Goal: Information Seeking & Learning: Understand process/instructions

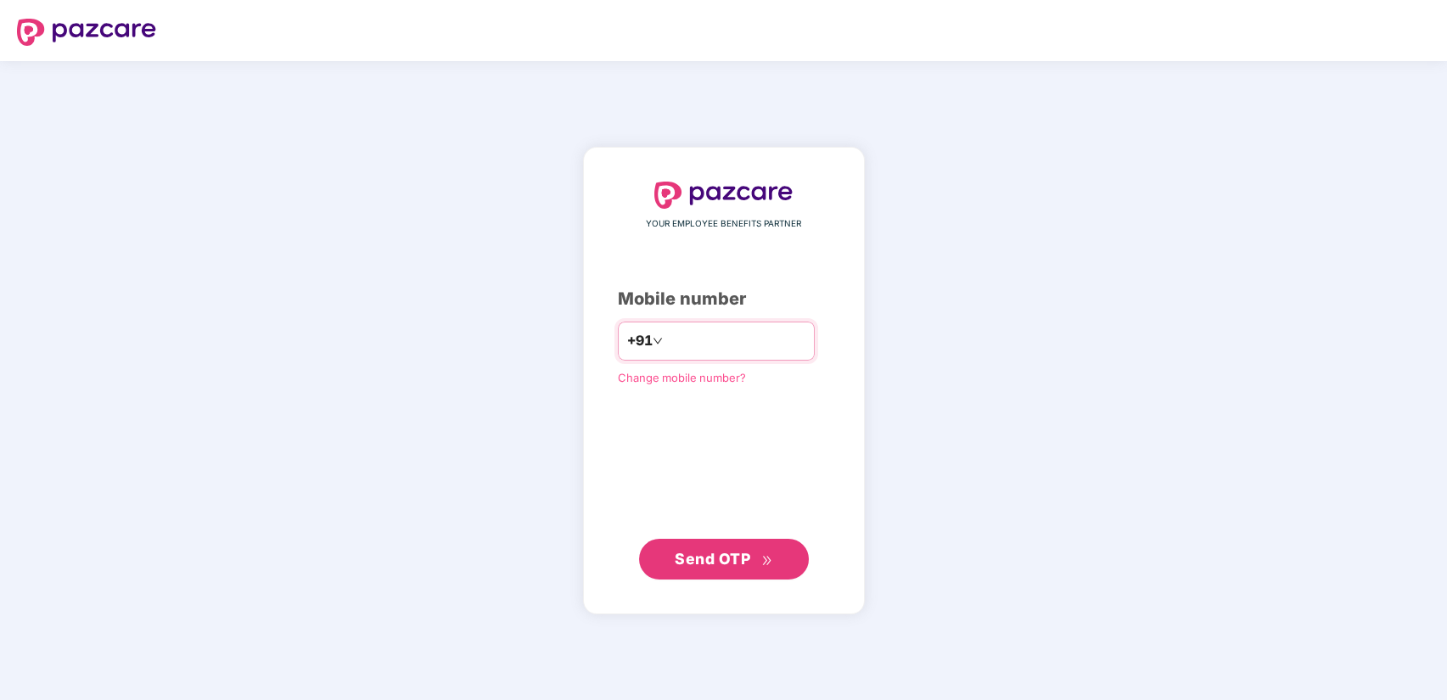
type input "**********"
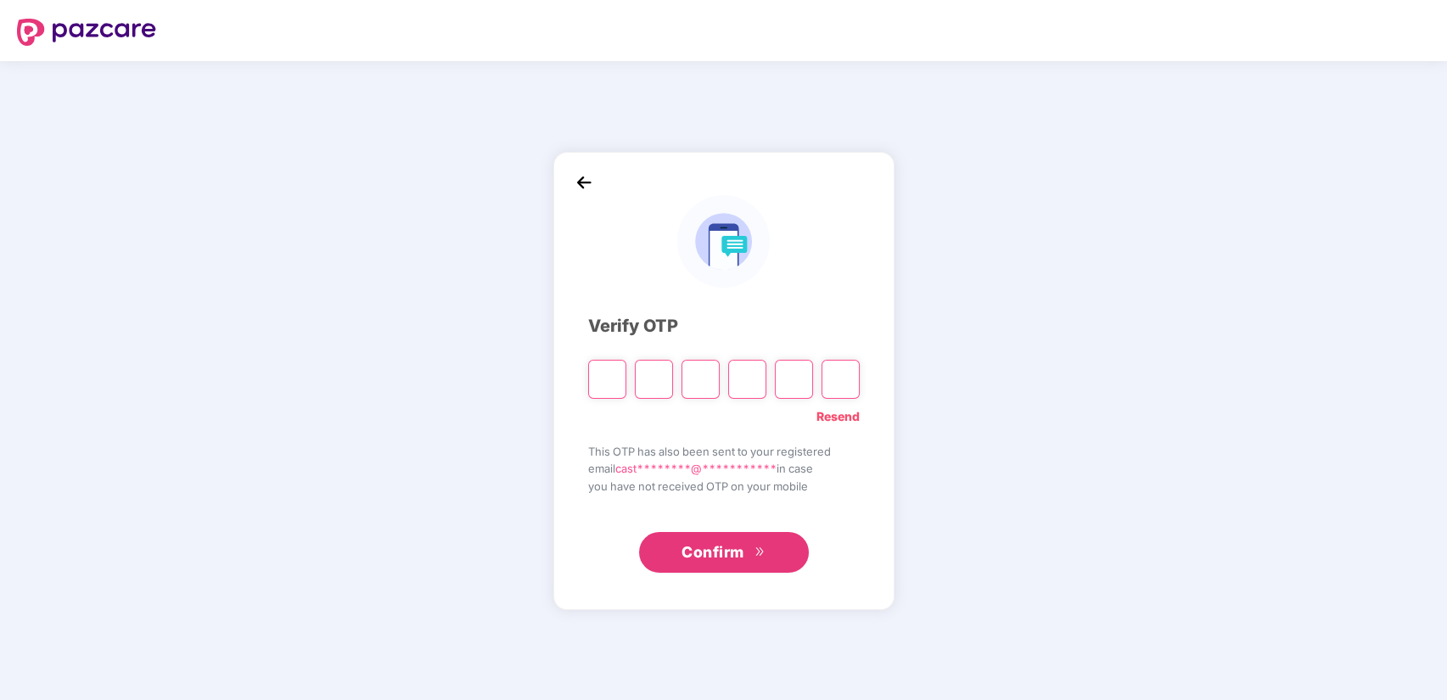
type input "*"
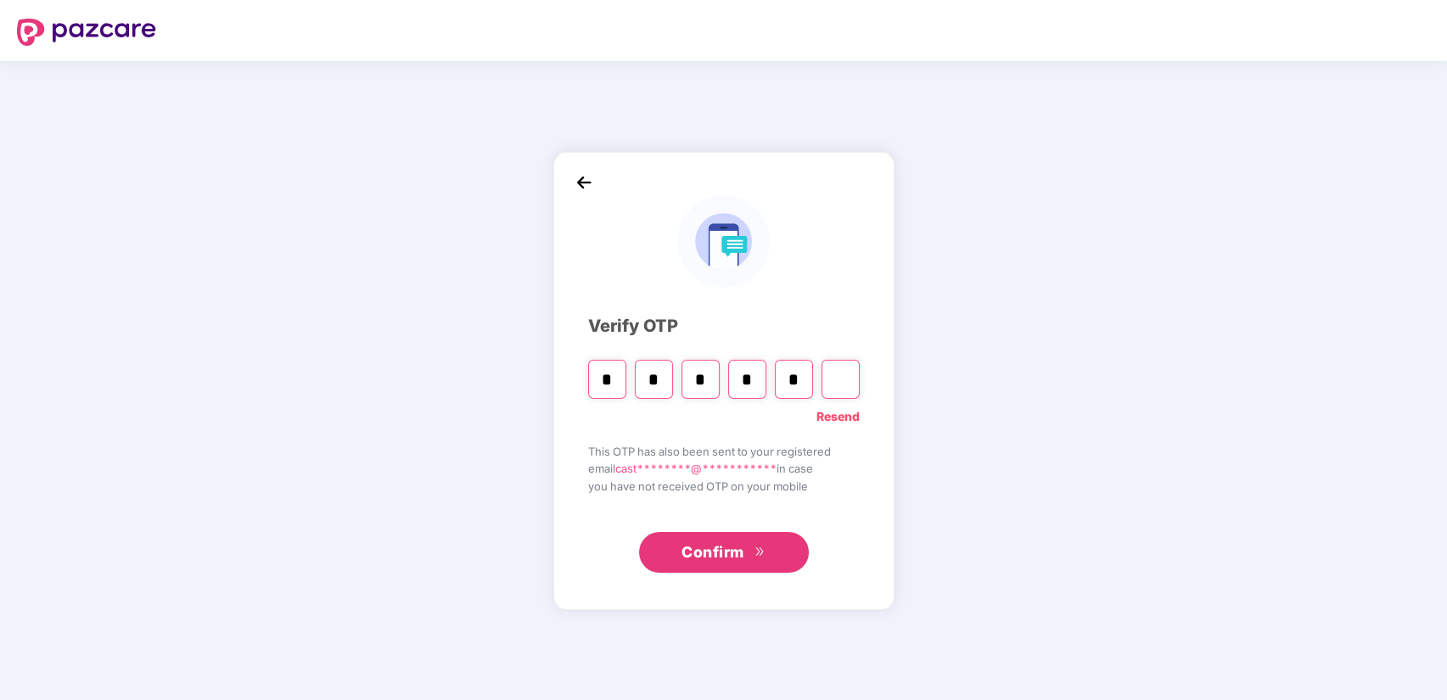
type input "*"
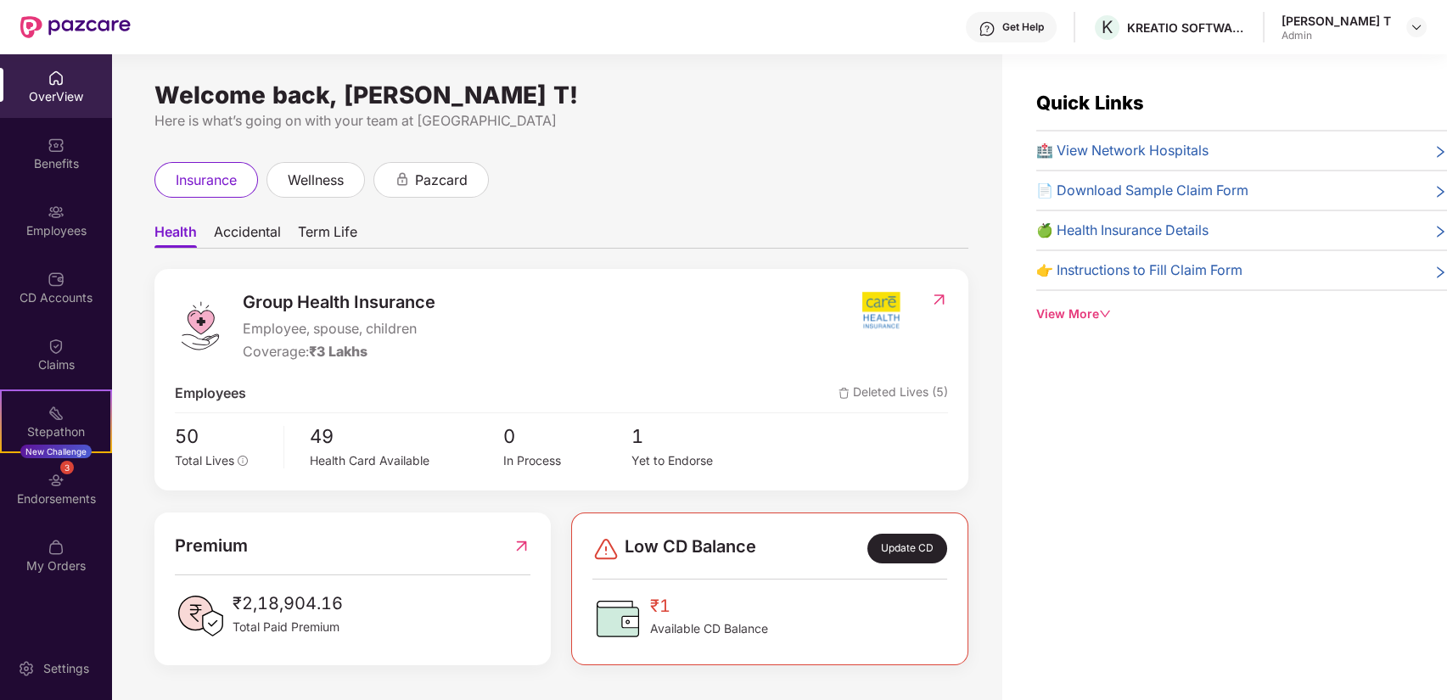
click at [1065, 313] on div "View More" at bounding box center [1241, 314] width 411 height 19
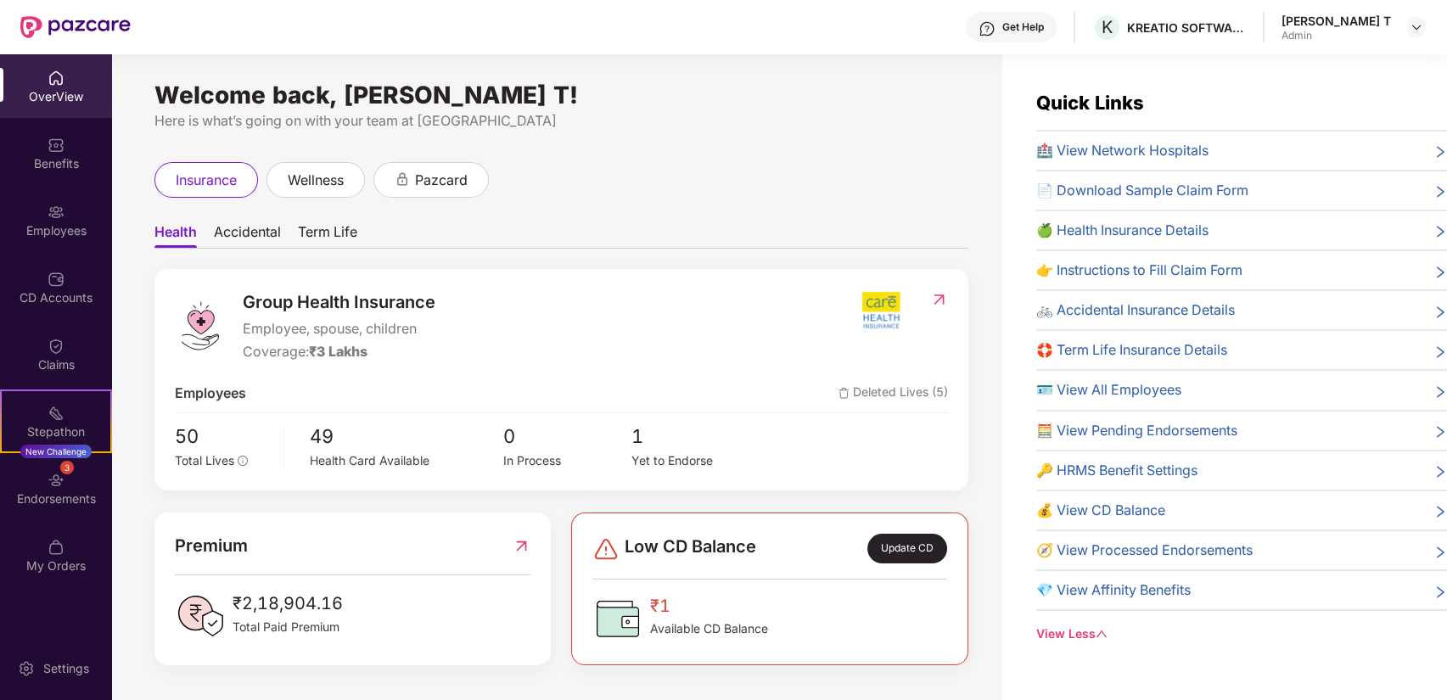
click at [337, 233] on span "Term Life" at bounding box center [327, 235] width 59 height 25
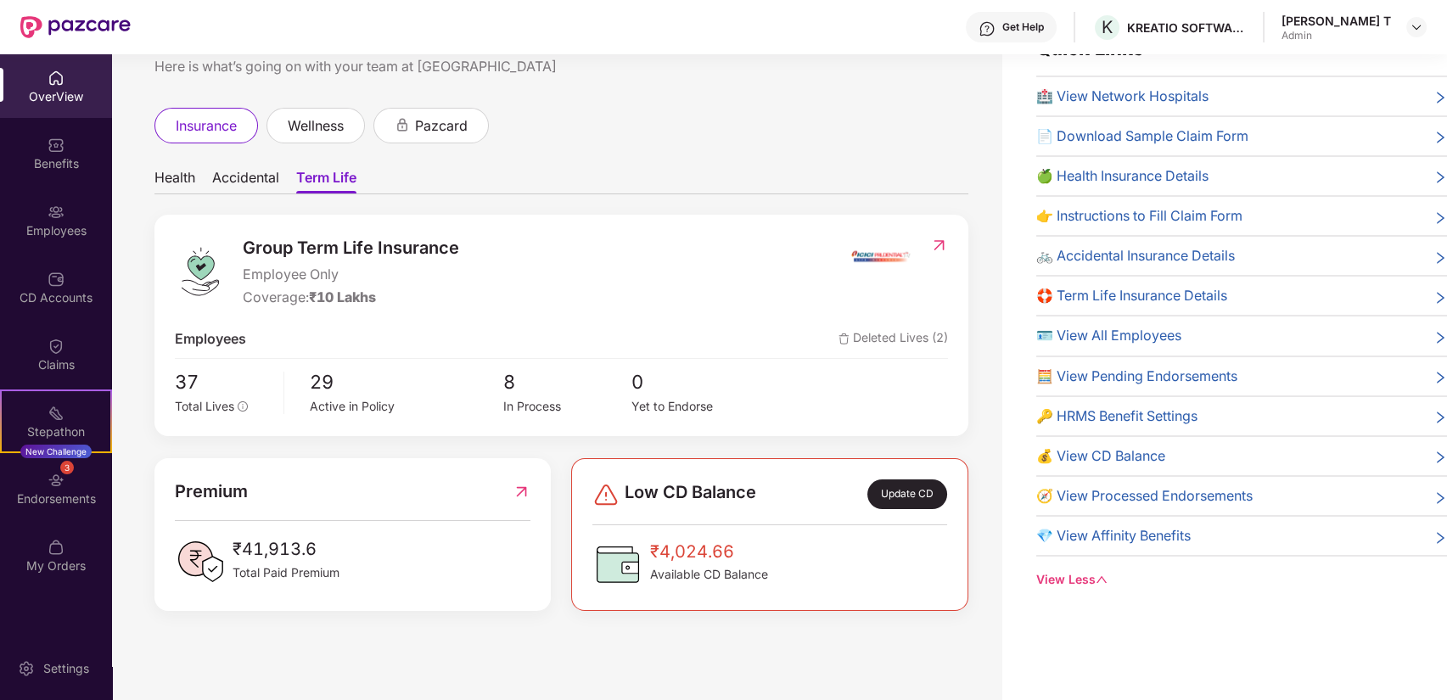
click at [927, 263] on div at bounding box center [898, 271] width 98 height 73
click at [927, 245] on div at bounding box center [898, 271] width 98 height 73
click at [939, 243] on img at bounding box center [939, 245] width 18 height 17
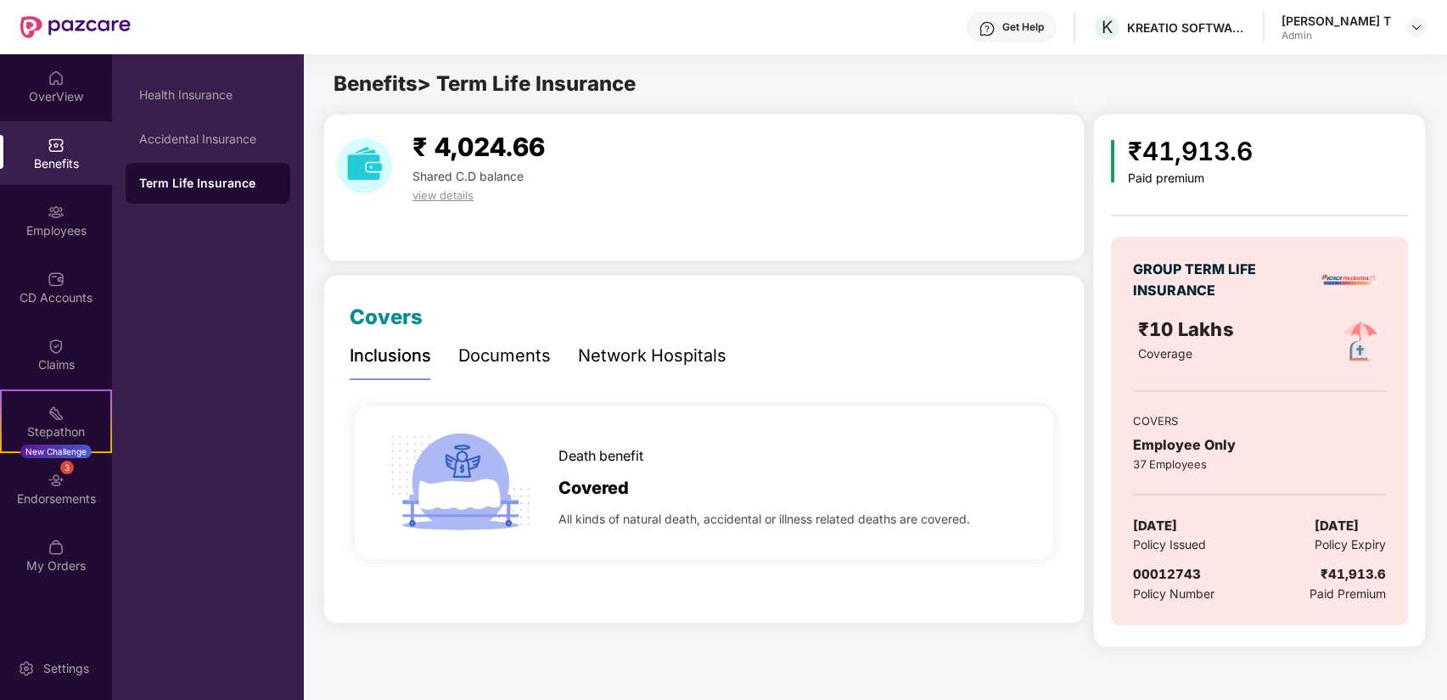
click at [503, 371] on div "Documents" at bounding box center [504, 356] width 92 height 47
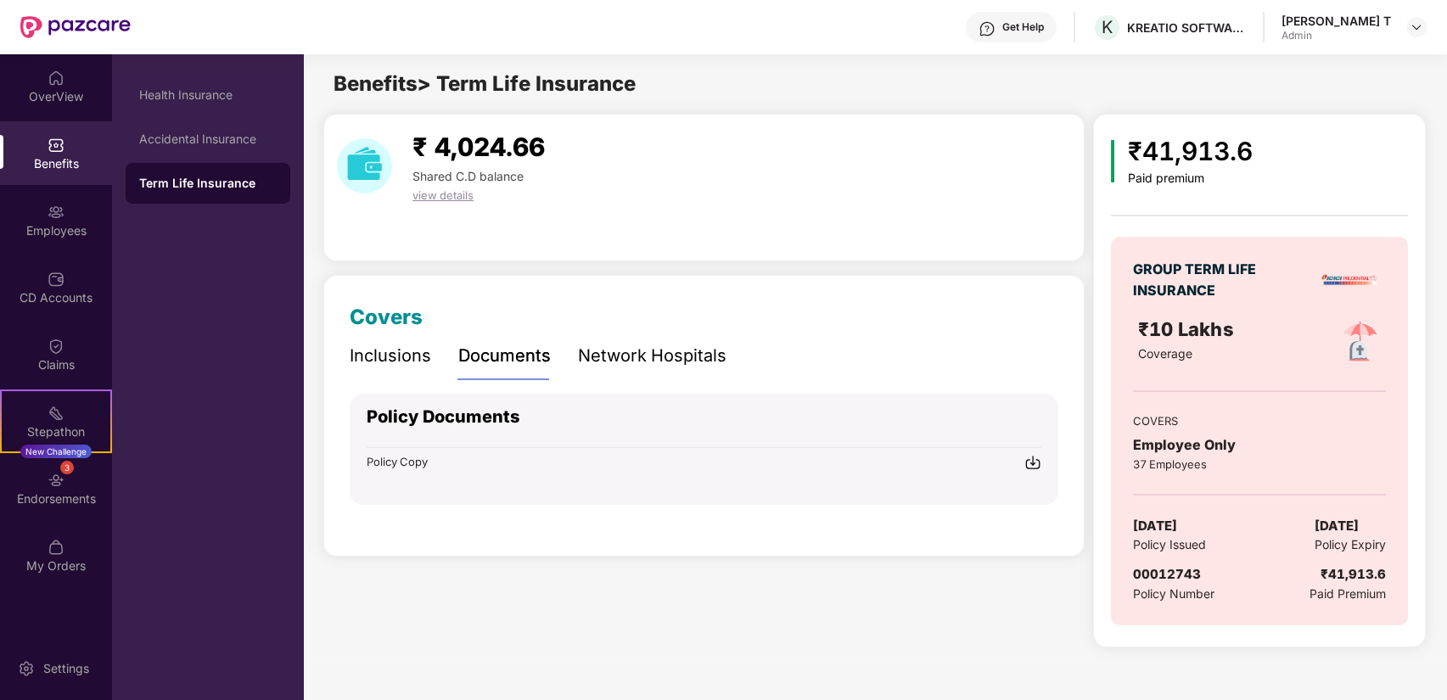
click at [692, 362] on div "Network Hospitals" at bounding box center [652, 356] width 148 height 26
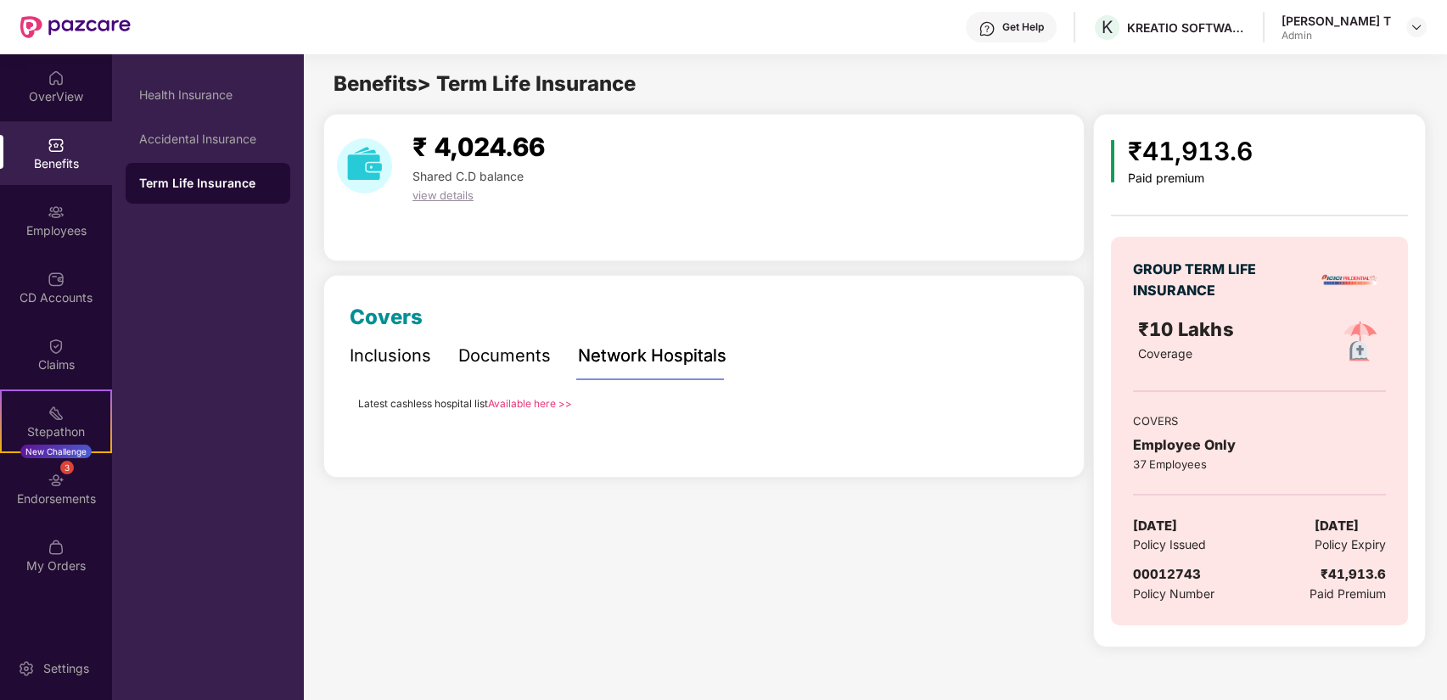
click at [398, 353] on div "Inclusions" at bounding box center [390, 356] width 81 height 26
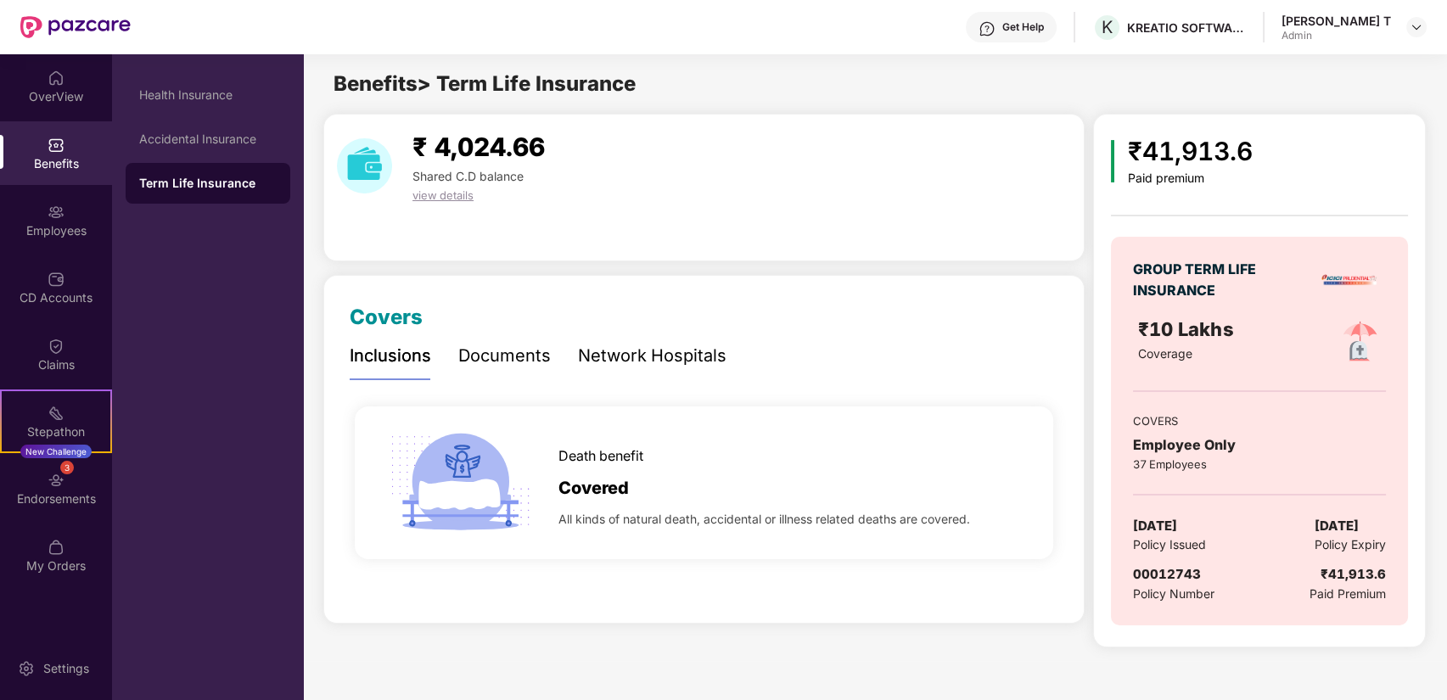
click at [489, 363] on div "Documents" at bounding box center [504, 356] width 92 height 26
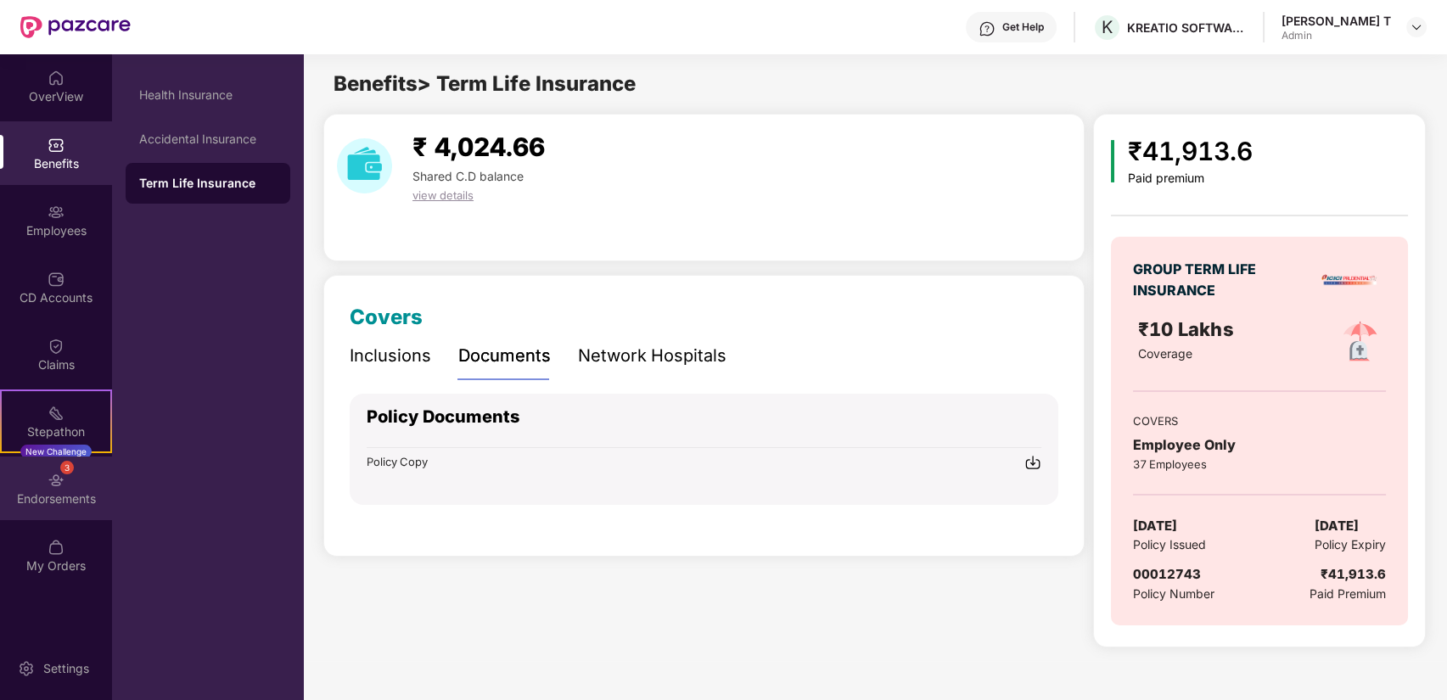
click at [53, 510] on div "3 Endorsements" at bounding box center [56, 488] width 112 height 64
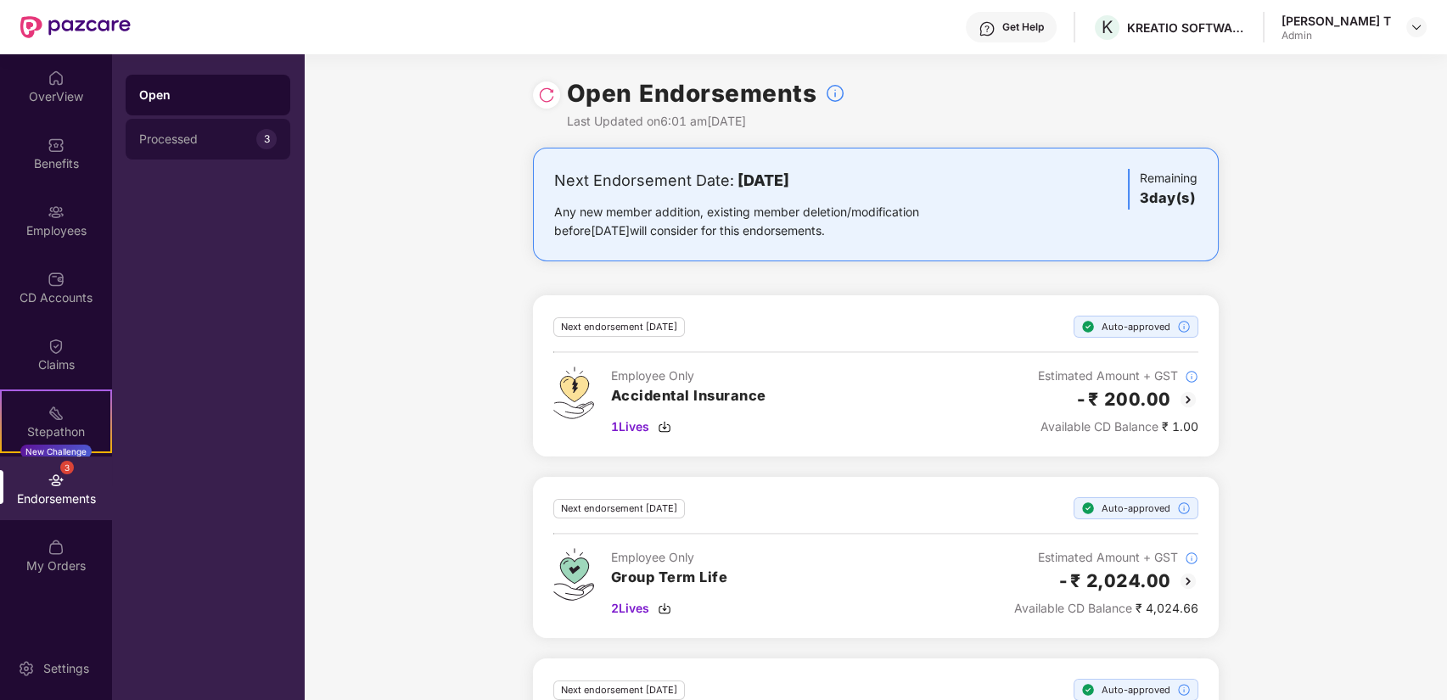
click at [176, 131] on div "Processed 3" at bounding box center [208, 139] width 165 height 41
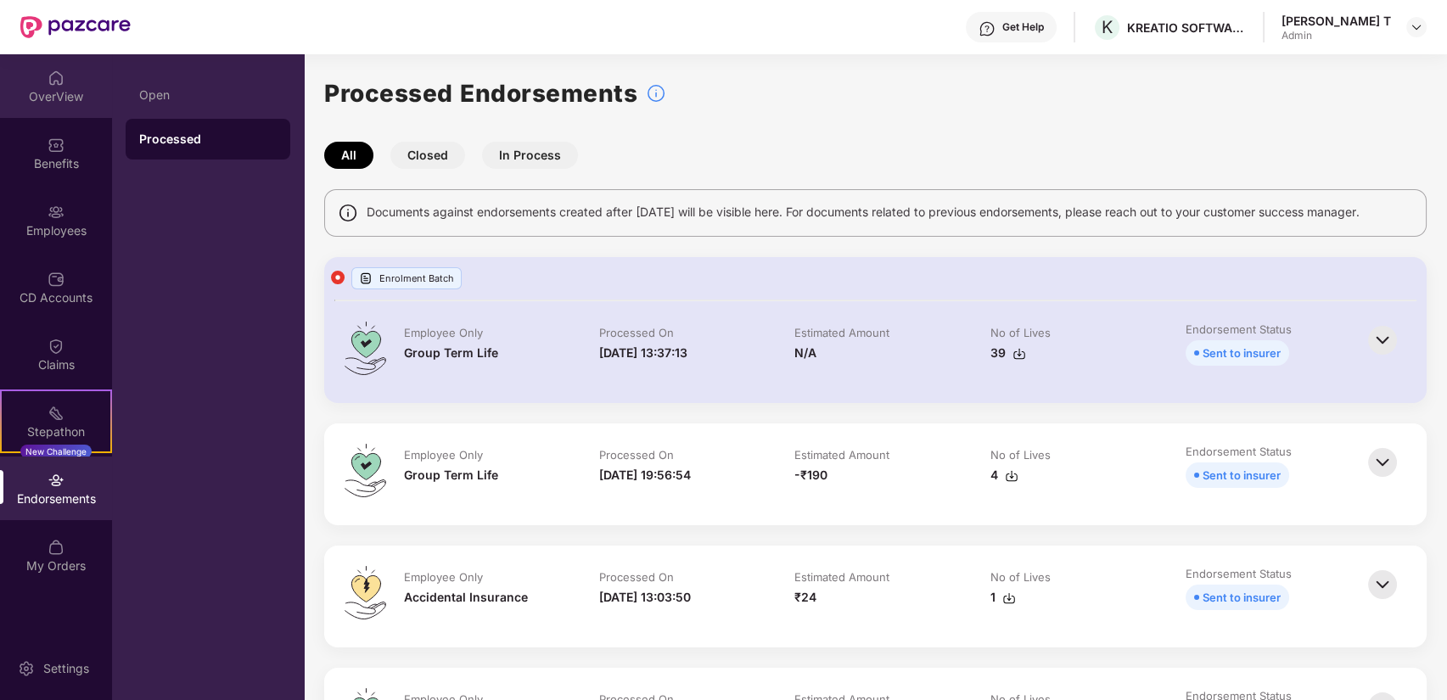
click at [36, 98] on div "OverView" at bounding box center [56, 96] width 112 height 17
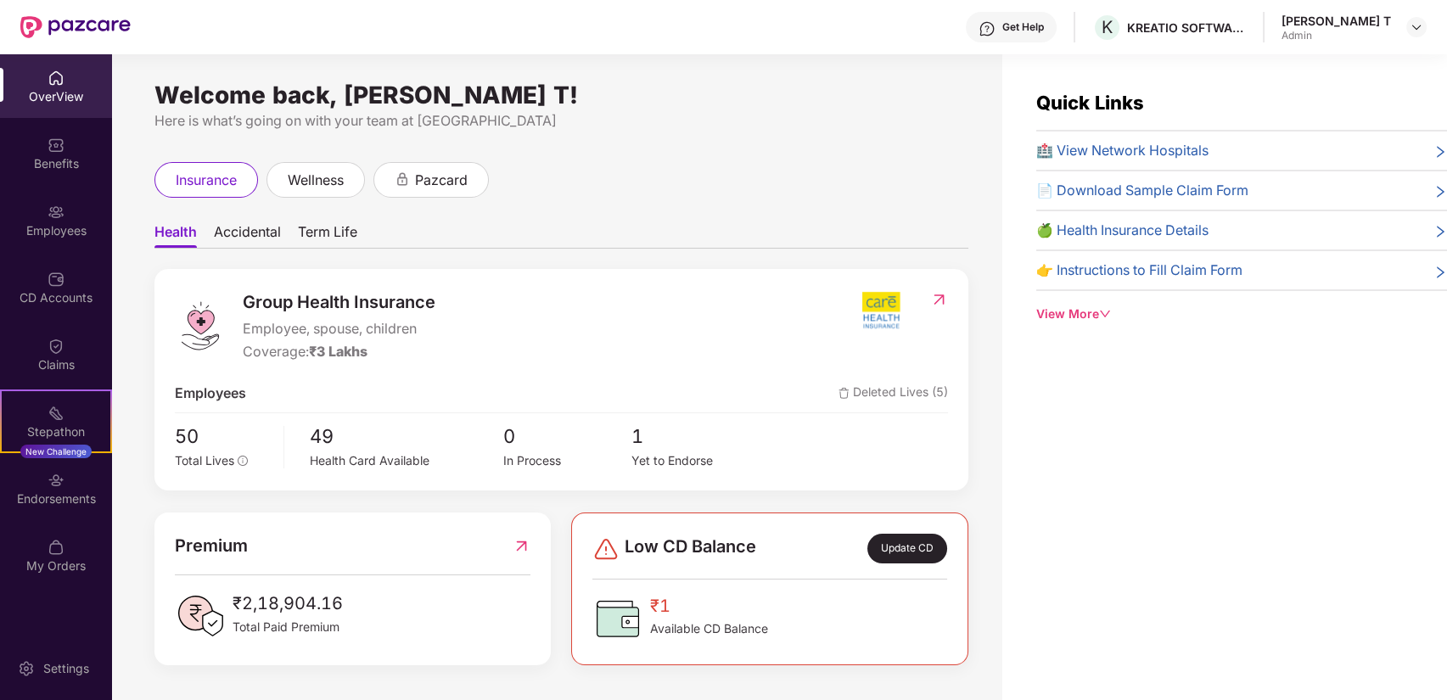
click at [341, 229] on span "Term Life" at bounding box center [327, 235] width 59 height 25
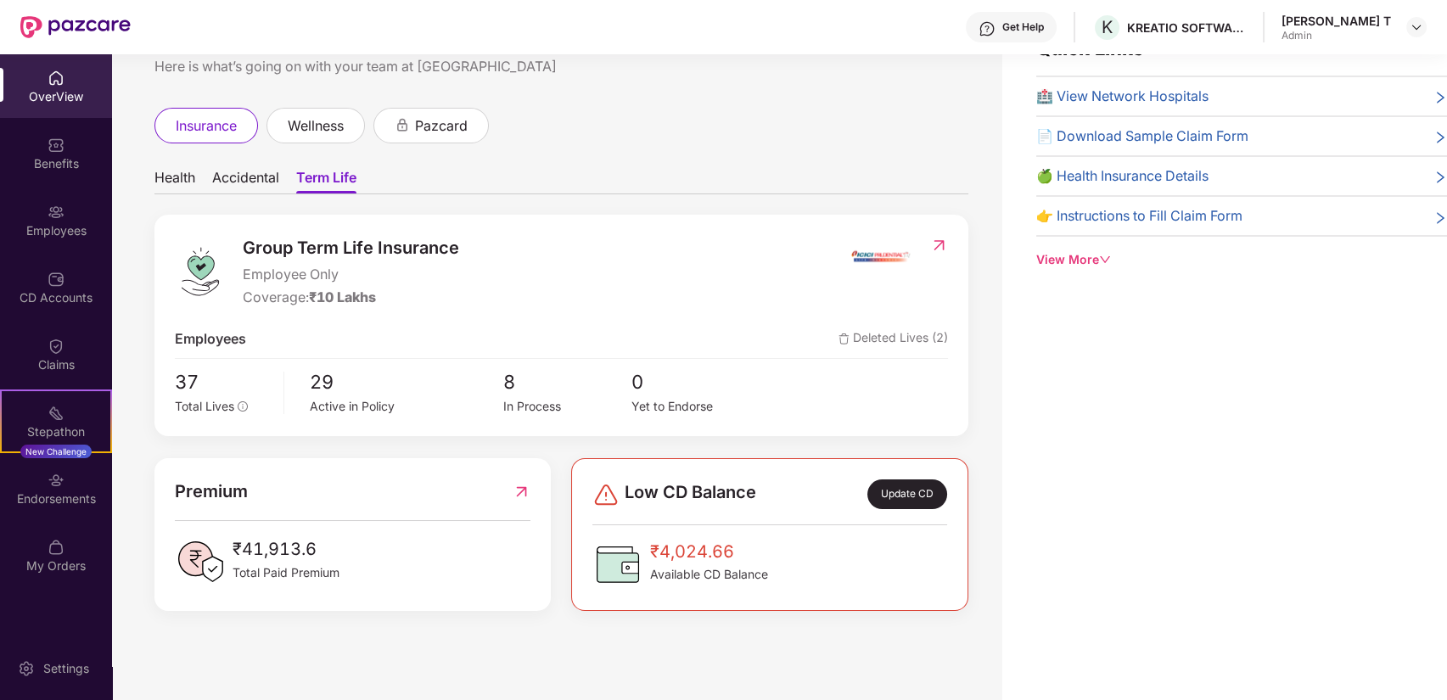
click at [938, 244] on img at bounding box center [939, 245] width 18 height 17
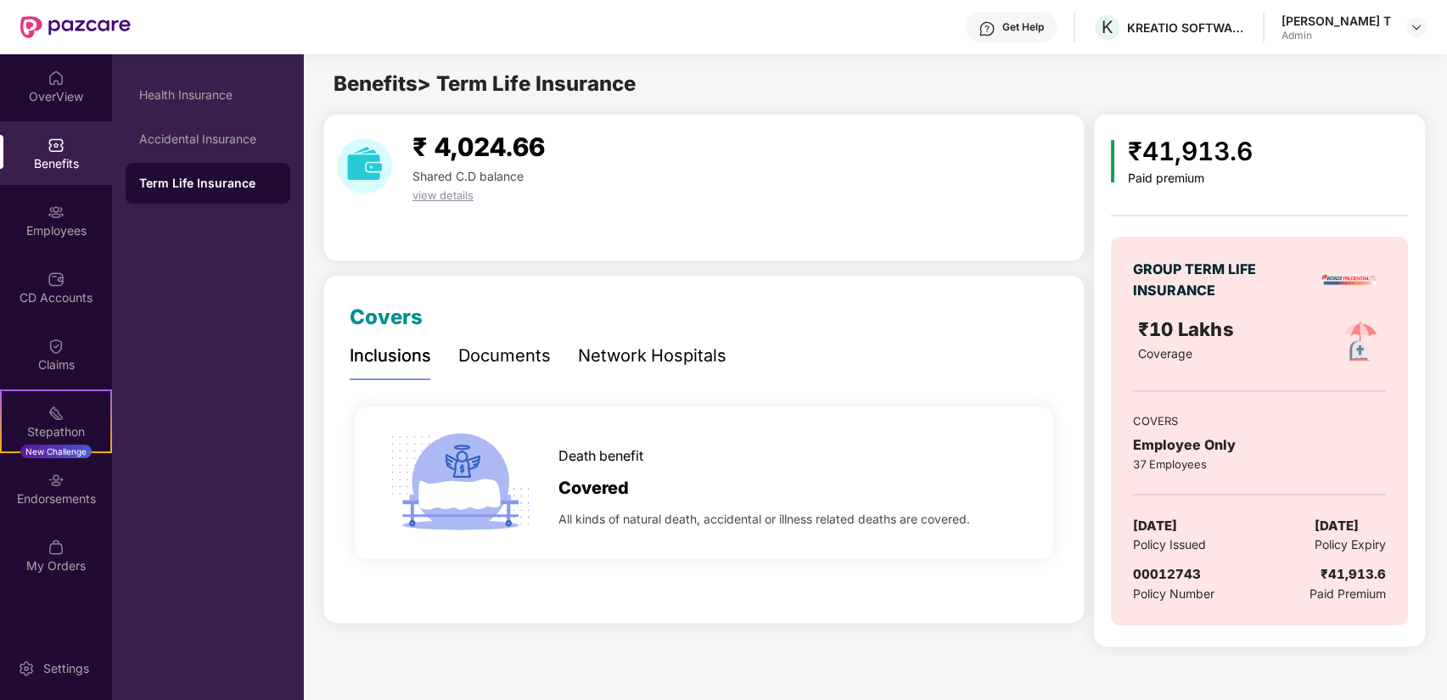
click at [511, 341] on div "Documents" at bounding box center [504, 356] width 92 height 47
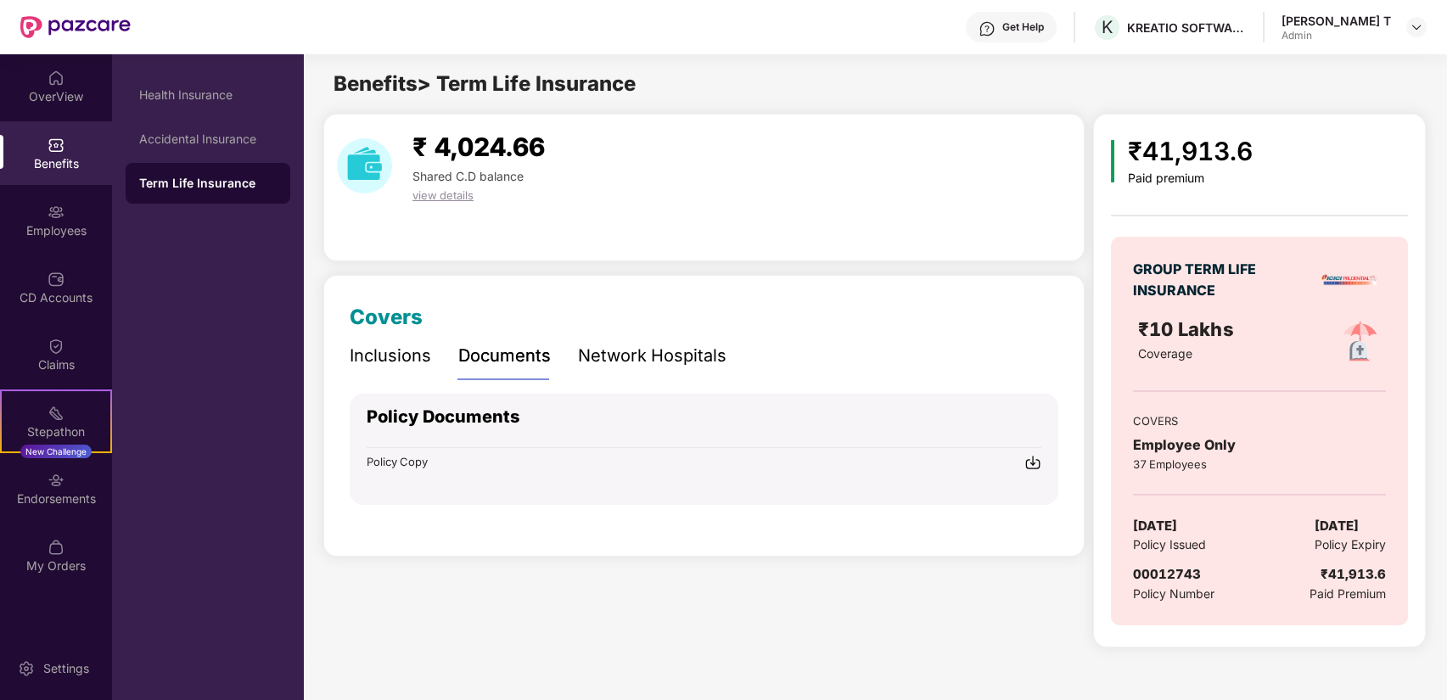
click at [641, 348] on div "Network Hospitals" at bounding box center [652, 356] width 148 height 26
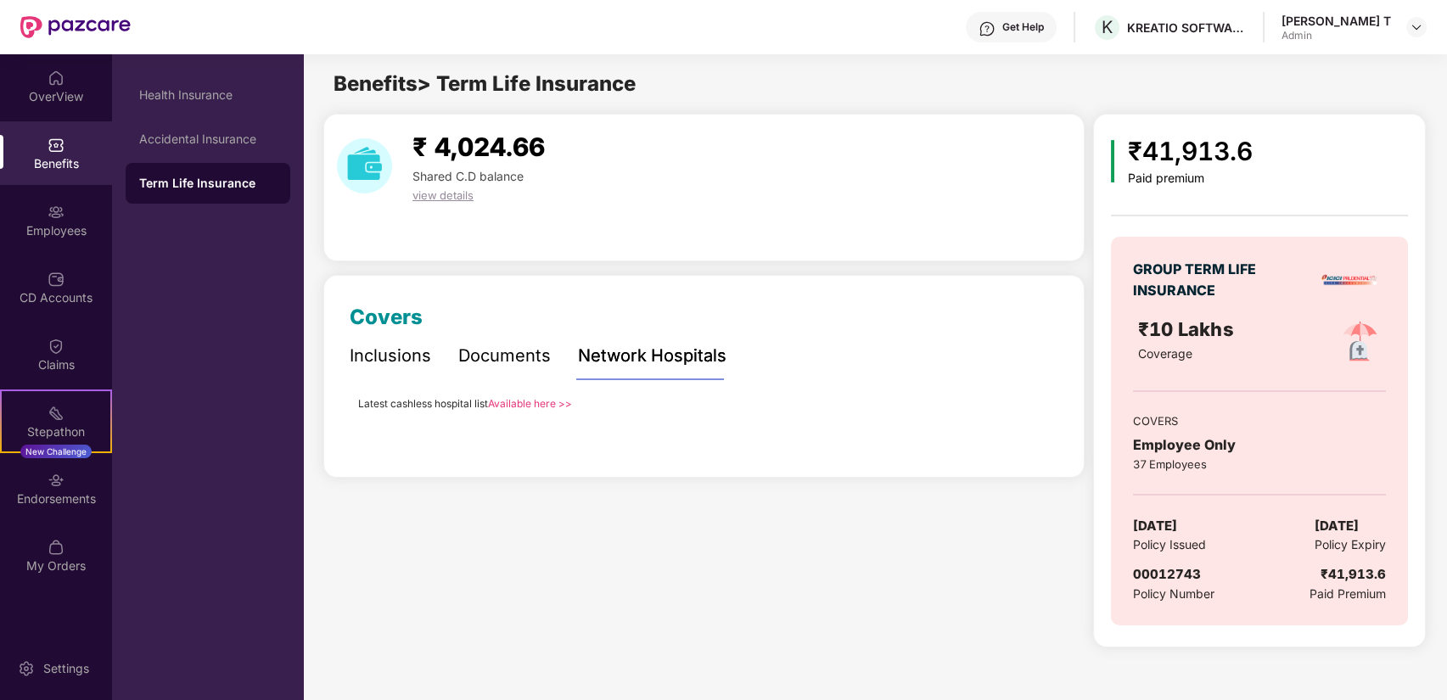
click at [383, 356] on div "Inclusions" at bounding box center [390, 356] width 81 height 26
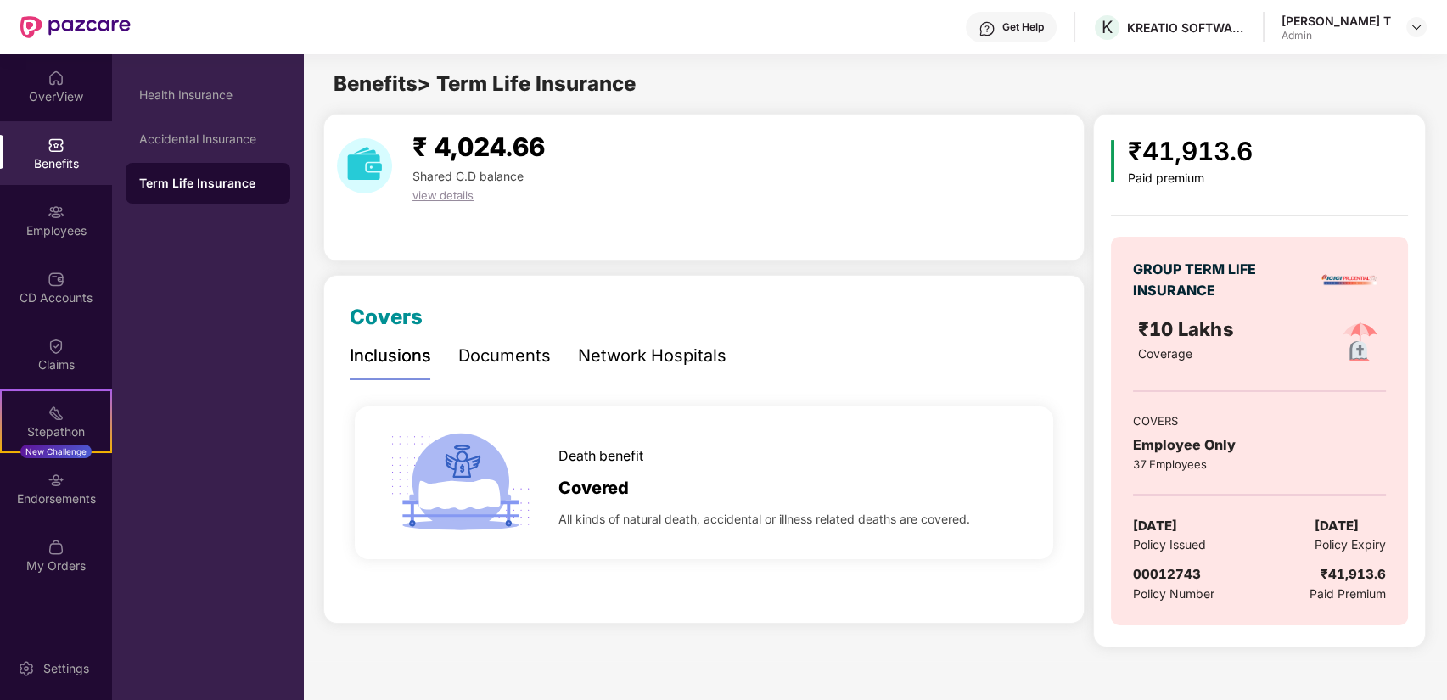
click at [451, 194] on span "view details" at bounding box center [442, 195] width 61 height 14
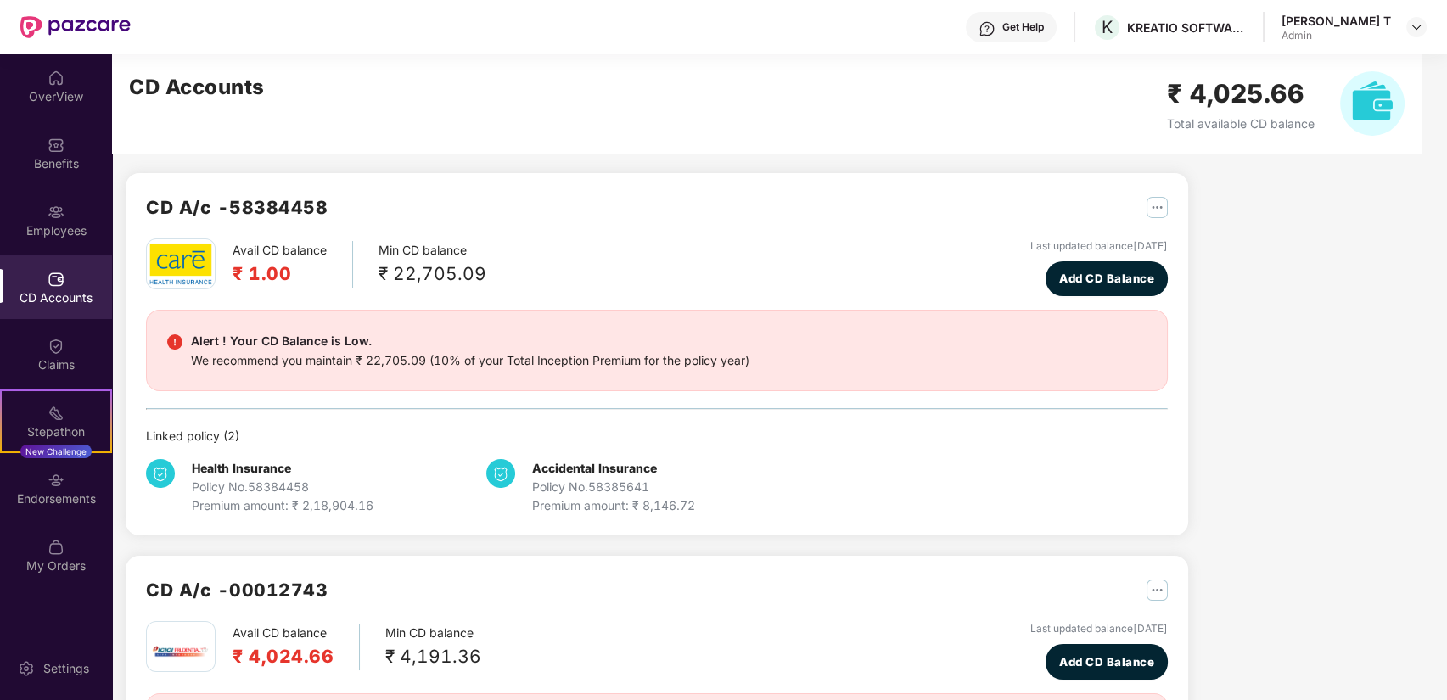
scroll to position [238, 0]
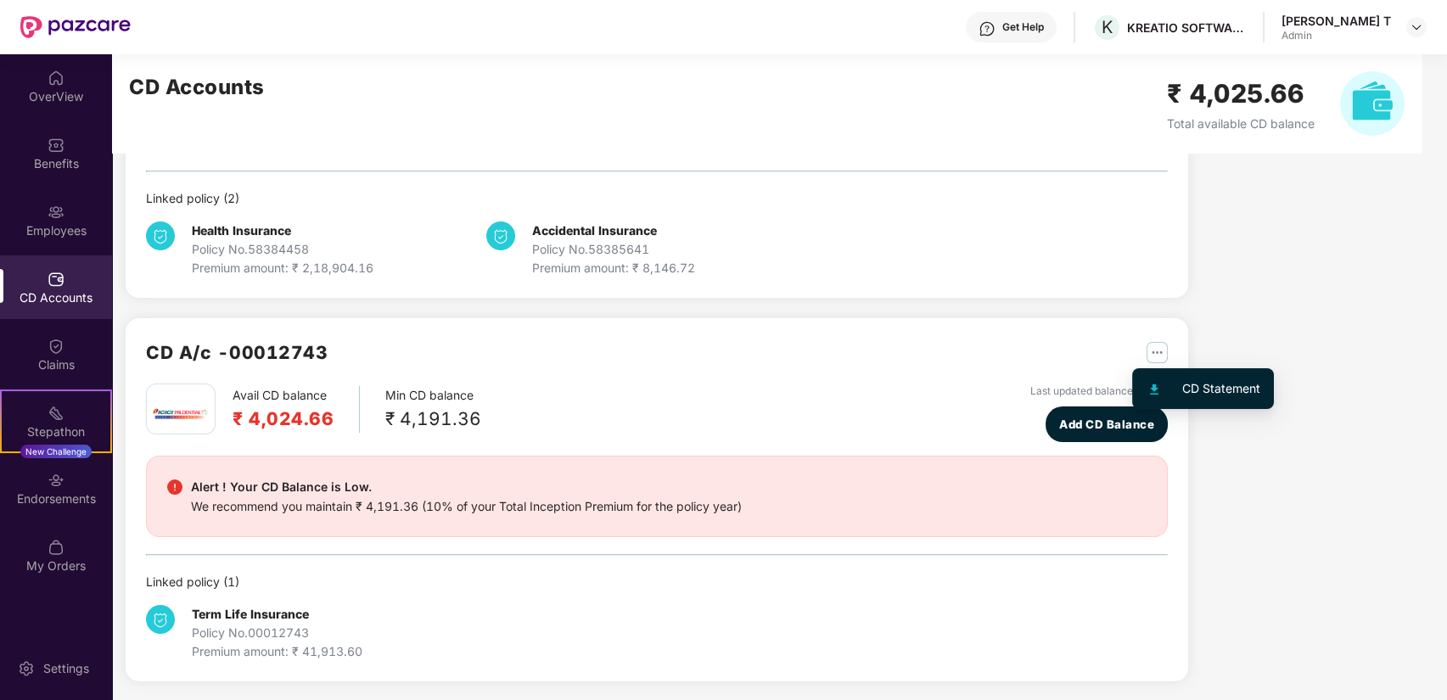
click at [1153, 353] on img "button" at bounding box center [1156, 352] width 21 height 21
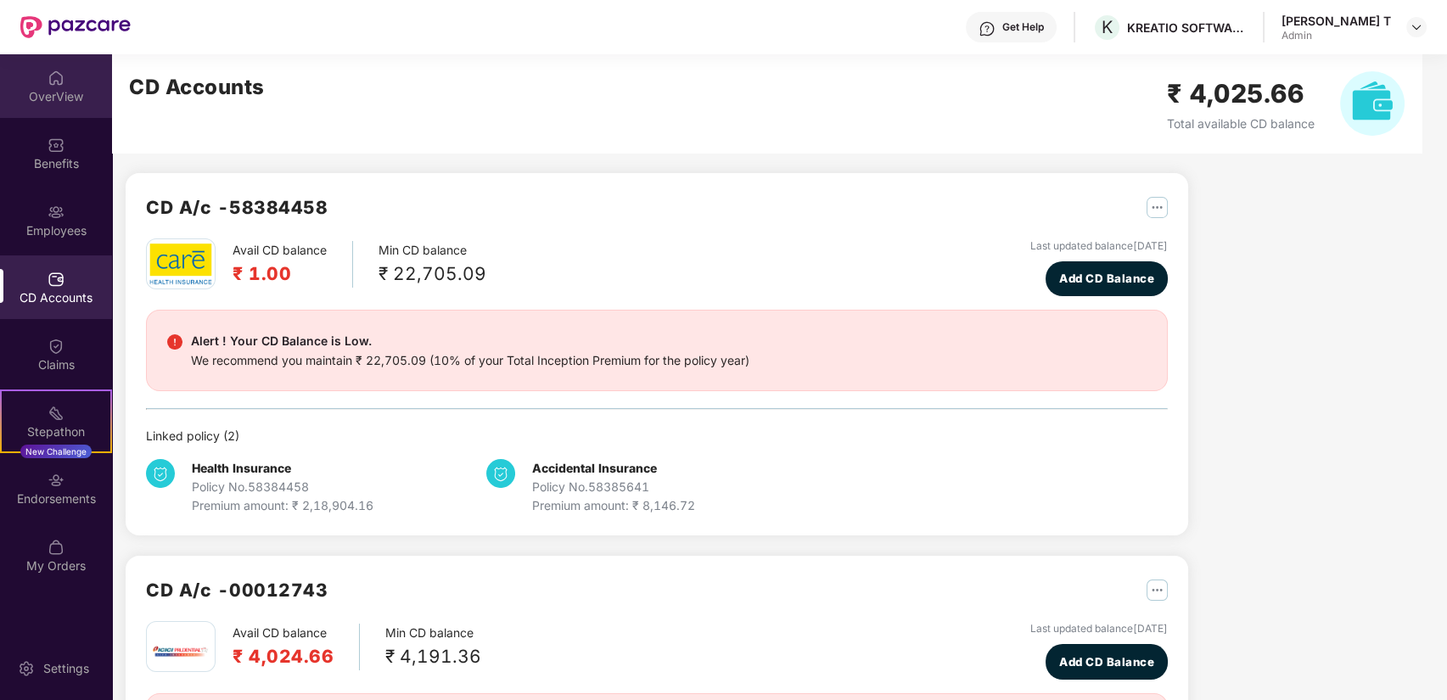
click at [27, 108] on div "OverView" at bounding box center [56, 86] width 112 height 64
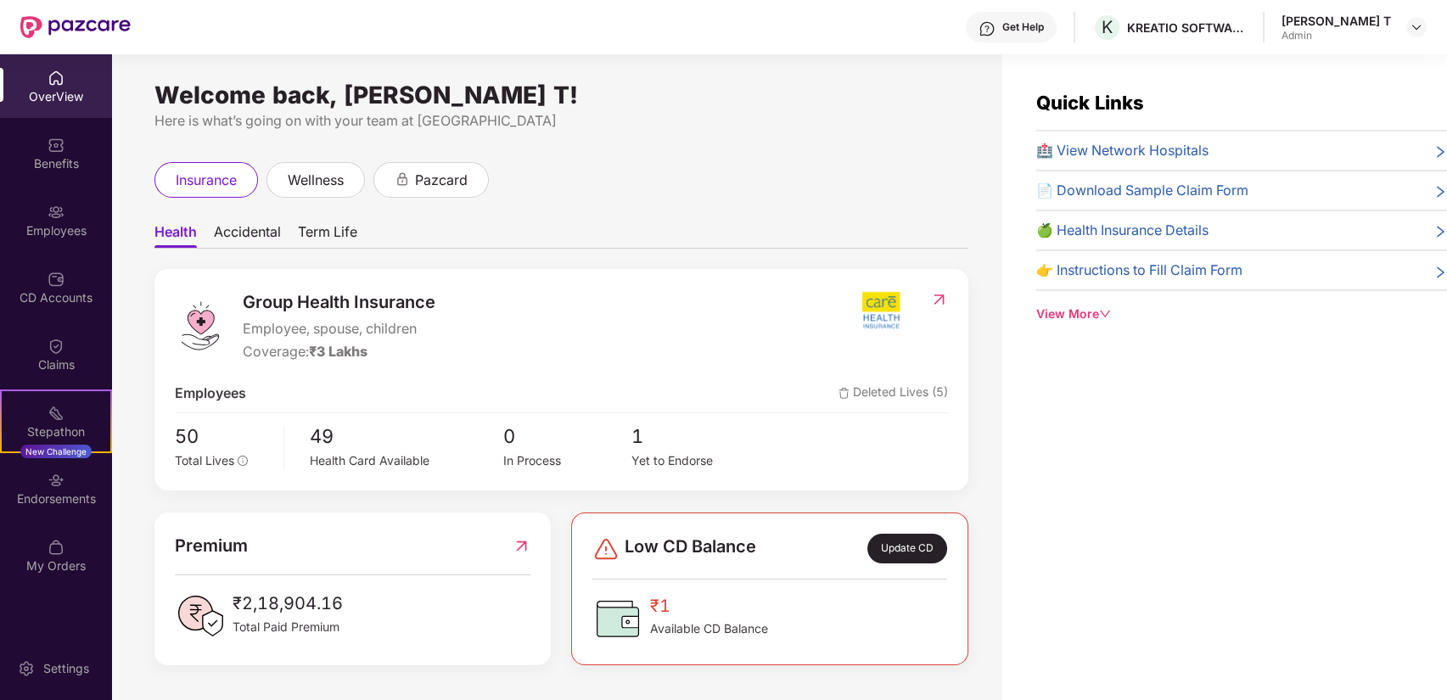
click at [1090, 318] on div "View More" at bounding box center [1241, 314] width 411 height 19
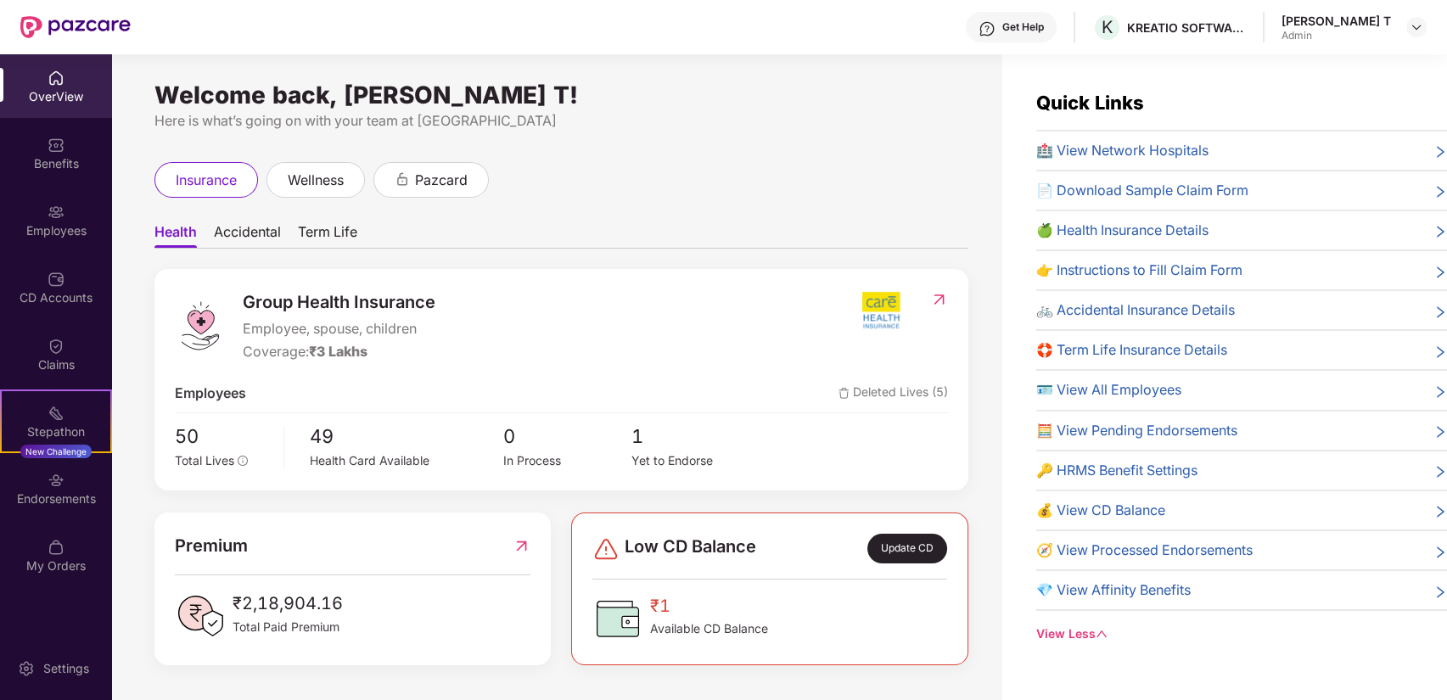
click at [1187, 271] on span "👉 Instructions to Fill Claim Form" at bounding box center [1139, 270] width 206 height 21
